Goal: Task Accomplishment & Management: Manage account settings

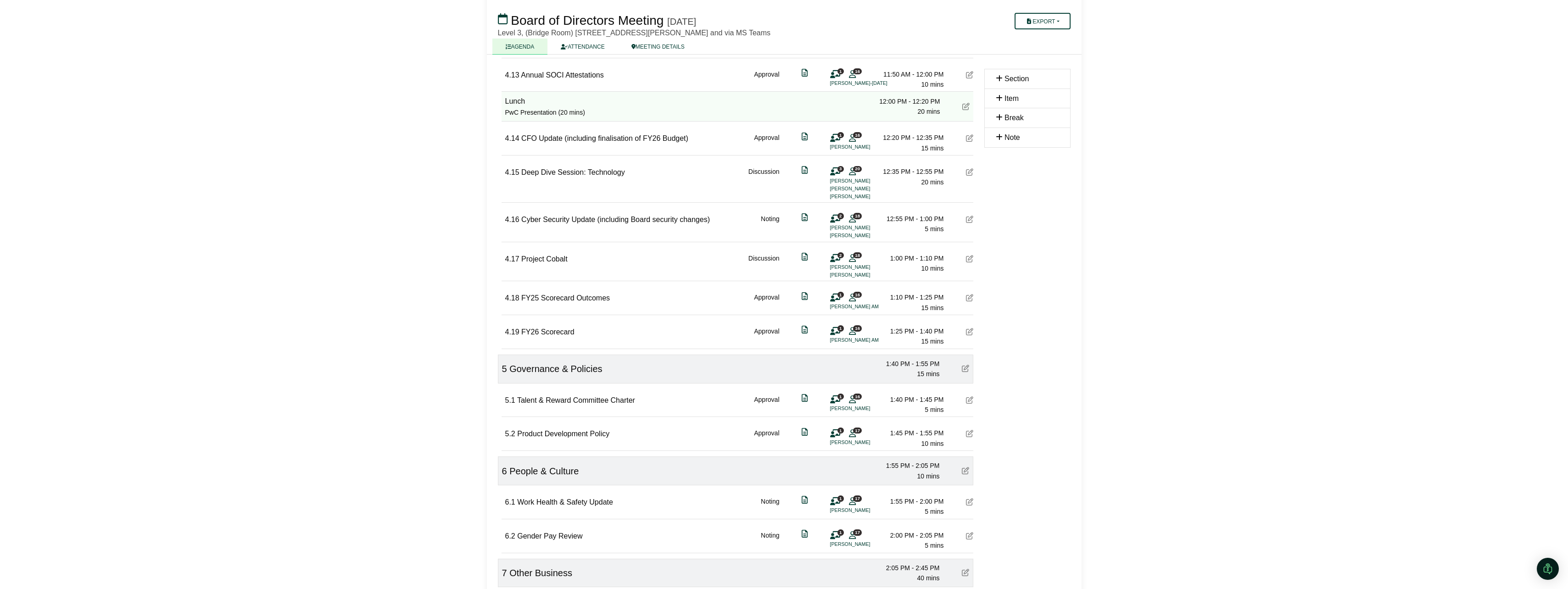
scroll to position [1242, 0]
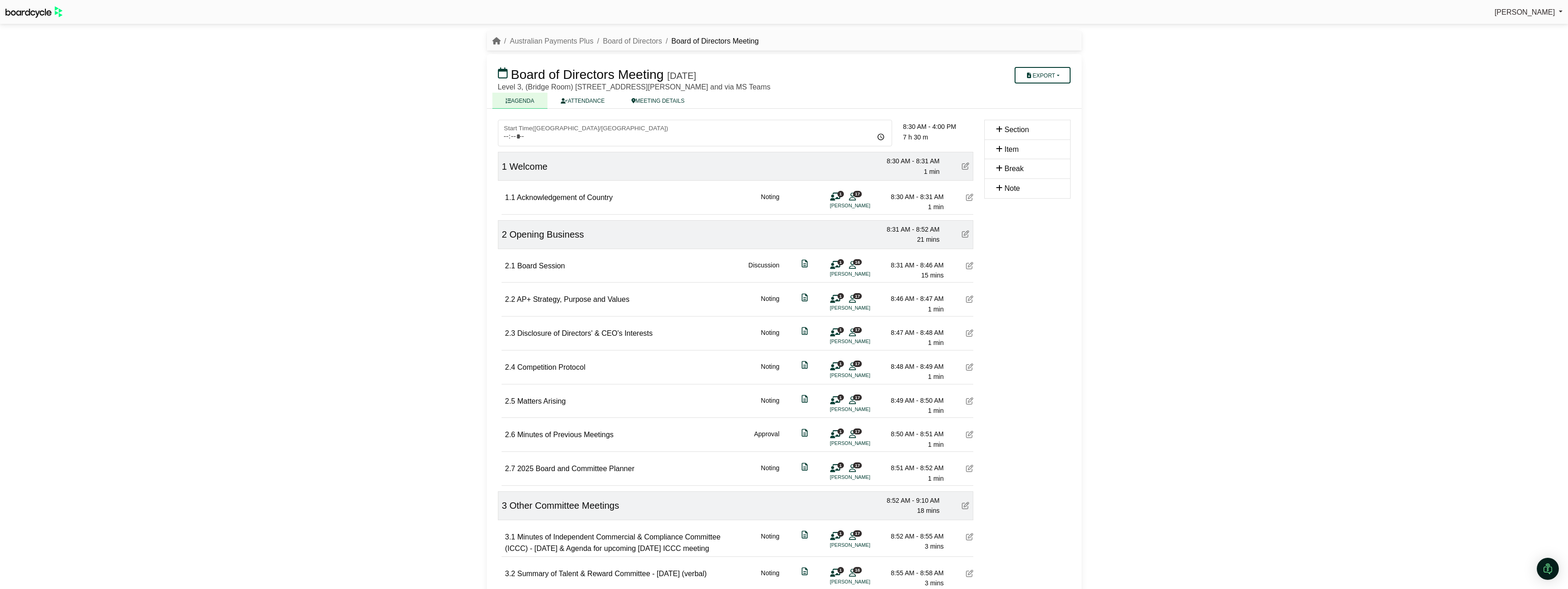
scroll to position [1242, 0]
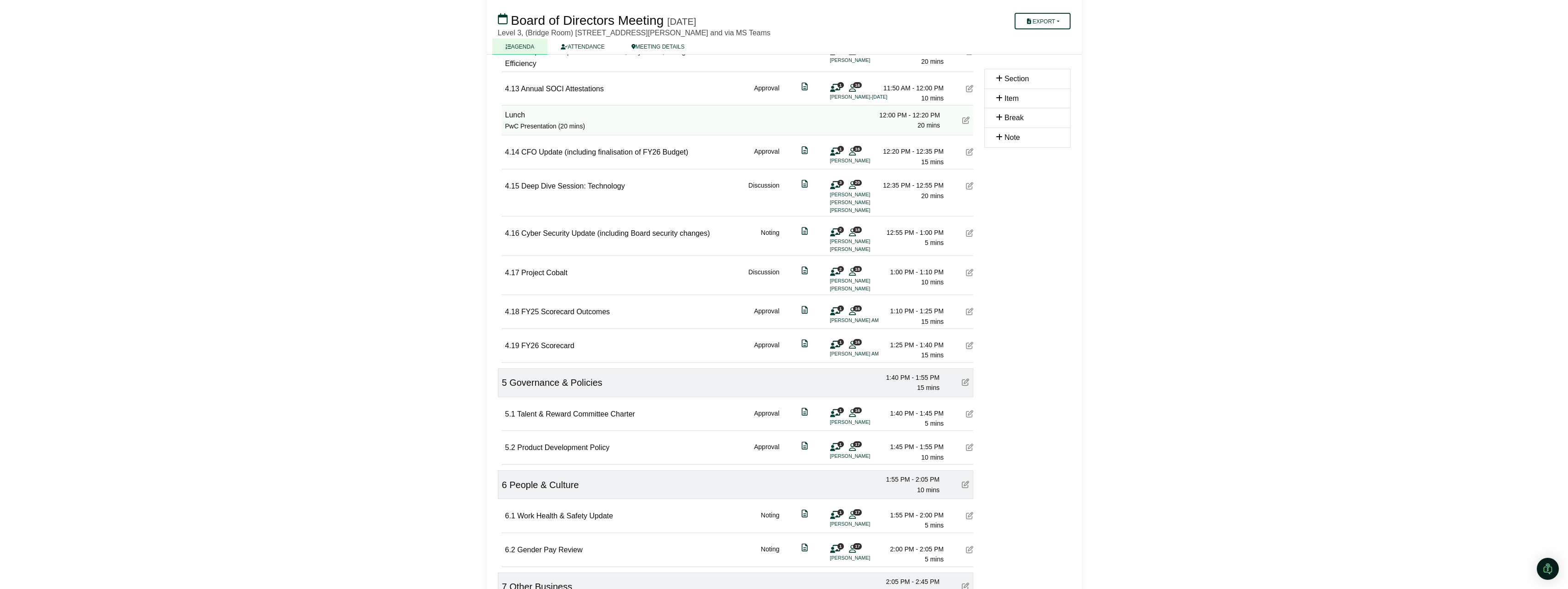
drag, startPoint x: 1088, startPoint y: 415, endPoint x: 816, endPoint y: 576, distance: 316.1
drag, startPoint x: 816, startPoint y: 576, endPoint x: 1141, endPoint y: 381, distance: 379.0
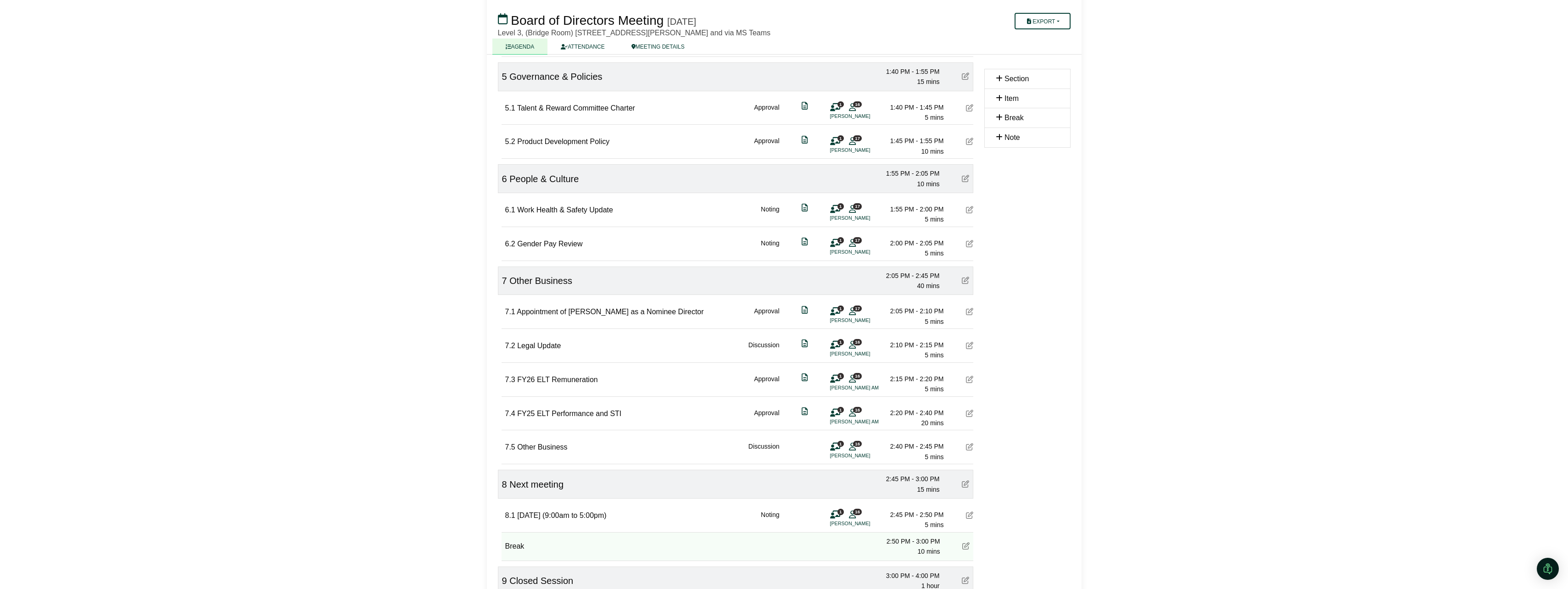
scroll to position [1564, 0]
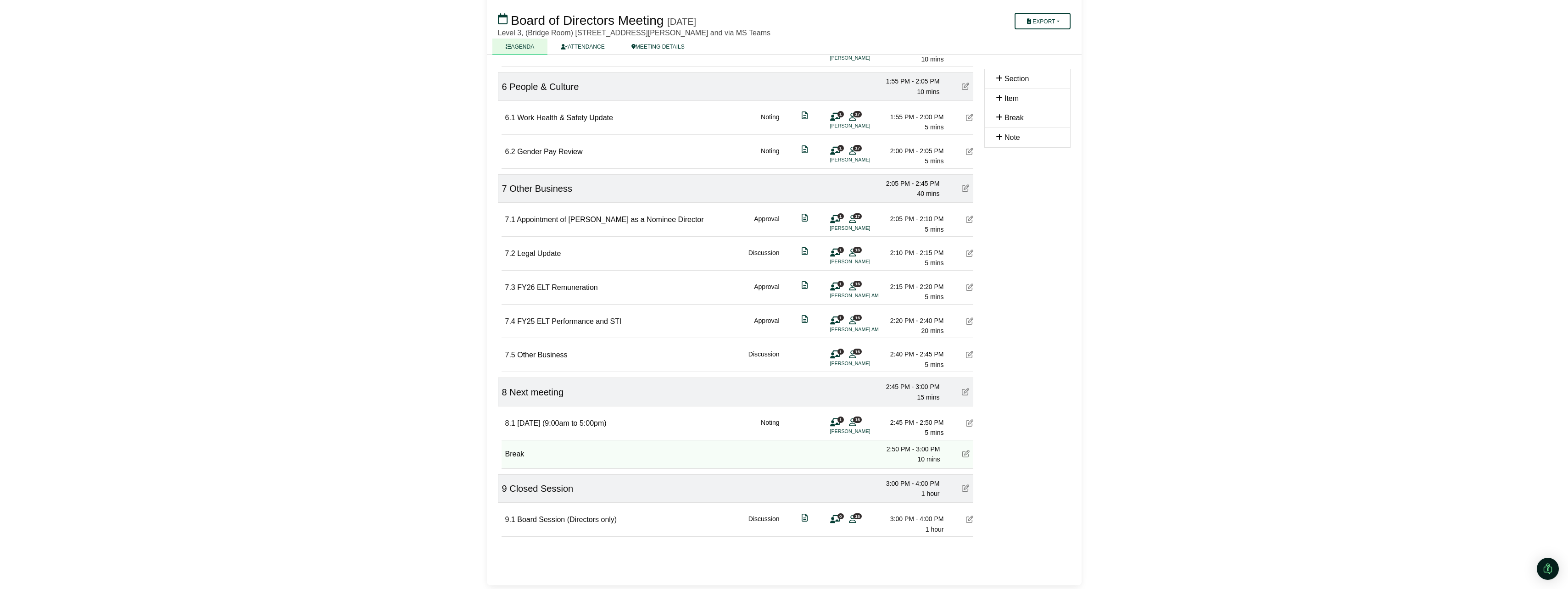
scroll to position [1655, 0]
